Goal: Find contact information: Find contact information

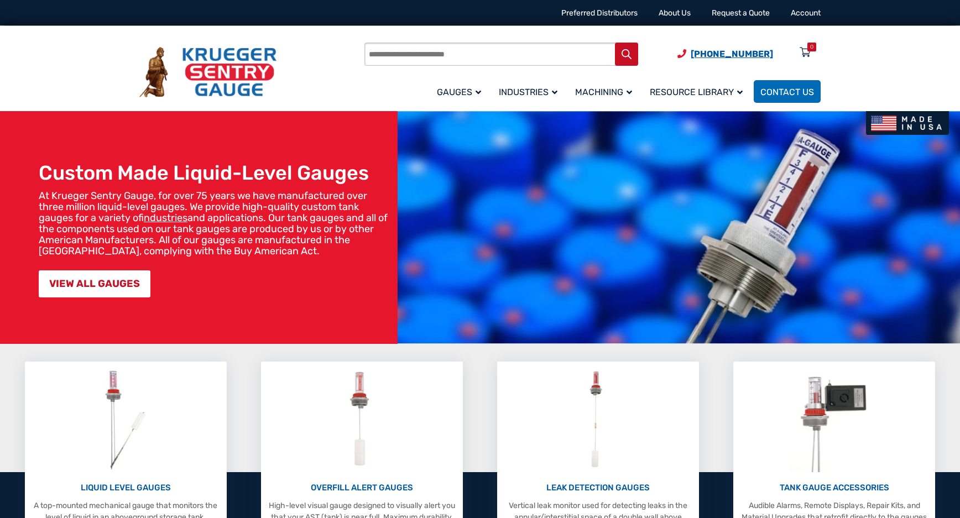
click at [741, 53] on span "[PHONE_NUMBER]" at bounding box center [732, 54] width 82 height 11
click at [733, 53] on span "[PHONE_NUMBER]" at bounding box center [732, 54] width 82 height 11
click at [476, 362] on div "LIQUID LEVEL GAUGES A top-mounted mechanical gauge that monitors the level of l…" at bounding box center [480, 472] width 960 height 221
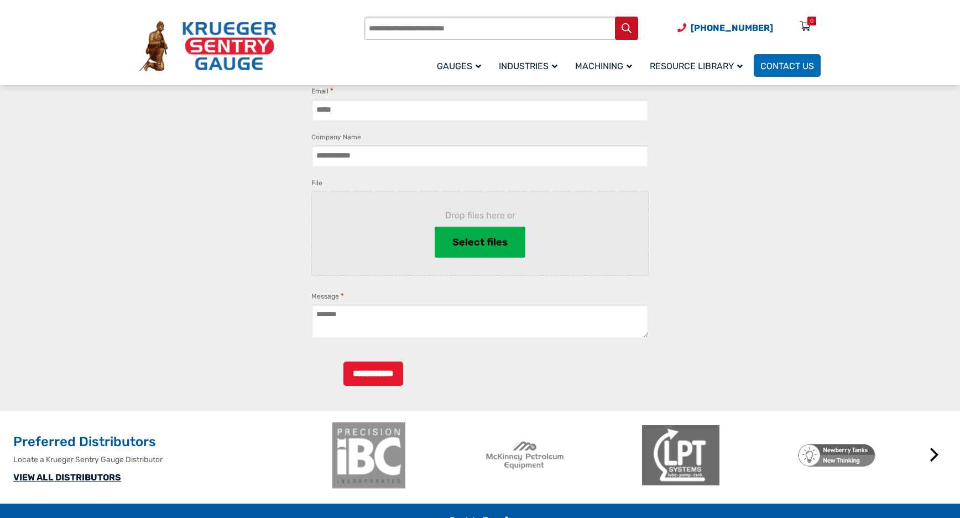
scroll to position [995, 0]
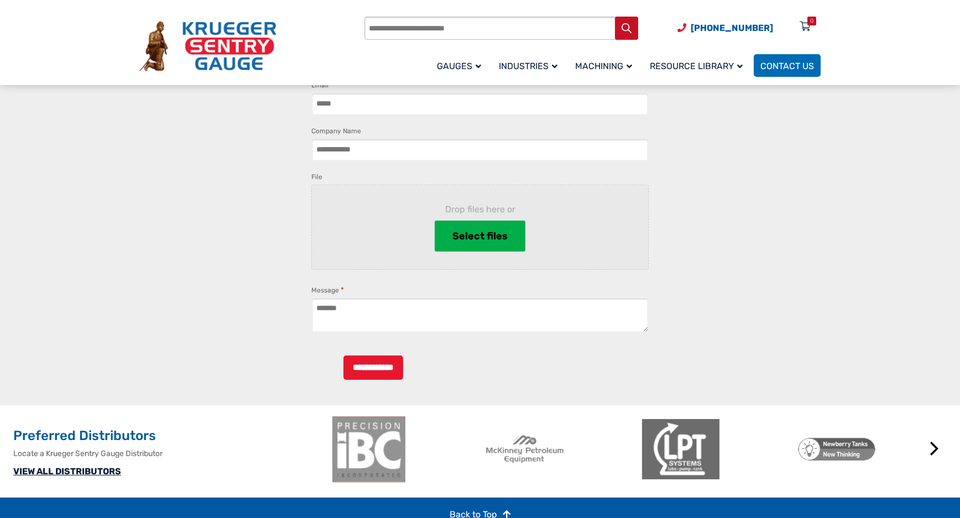
click at [88, 477] on link "VIEW ALL DISTRIBUTORS" at bounding box center [67, 471] width 108 height 11
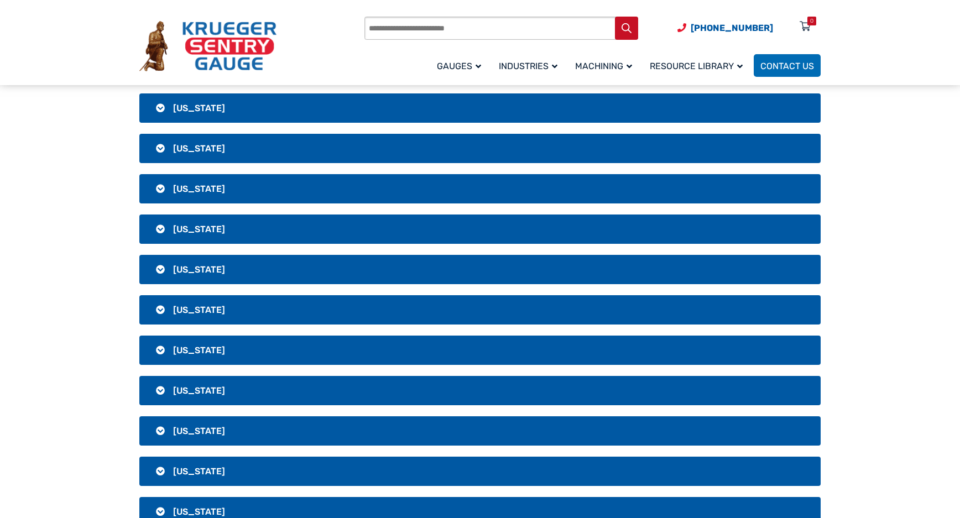
scroll to position [276, 0]
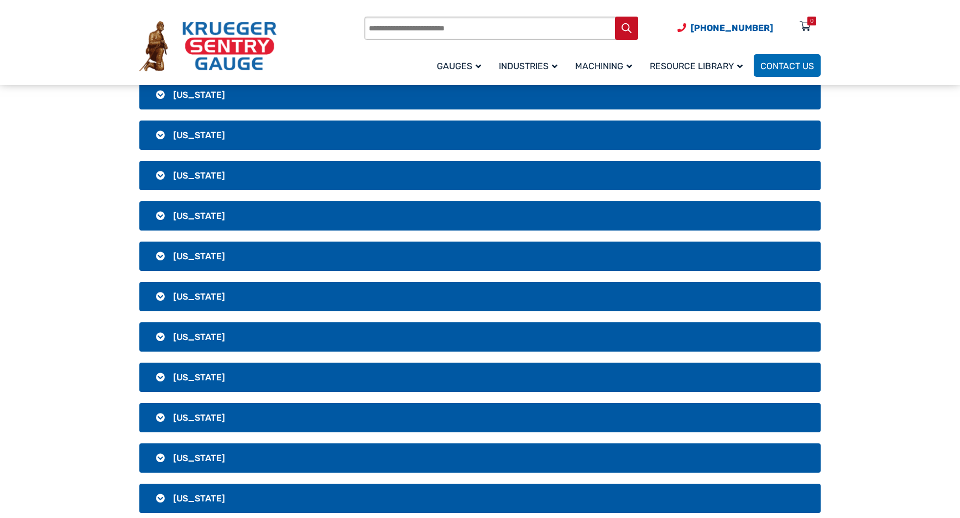
click at [169, 328] on h3 "[US_STATE]" at bounding box center [479, 336] width 681 height 29
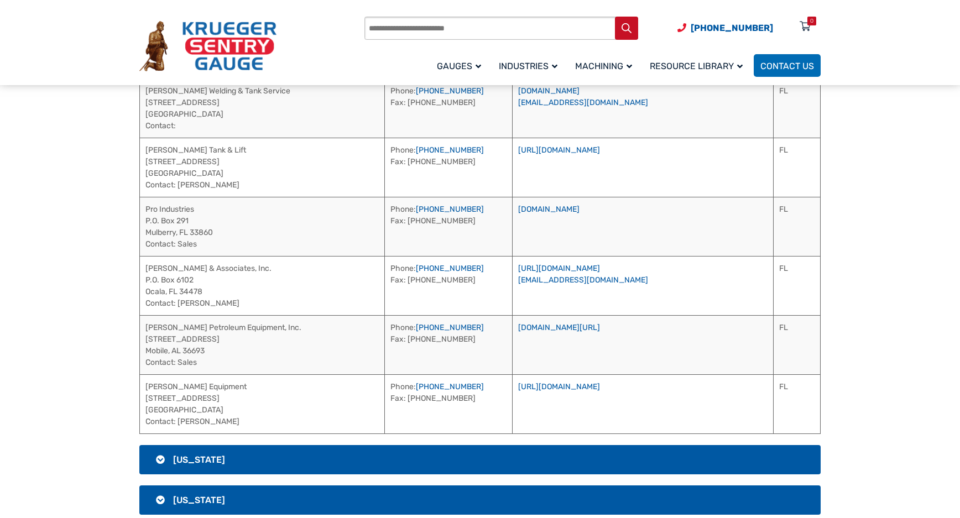
scroll to position [1161, 0]
